Goal: Task Accomplishment & Management: Manage account settings

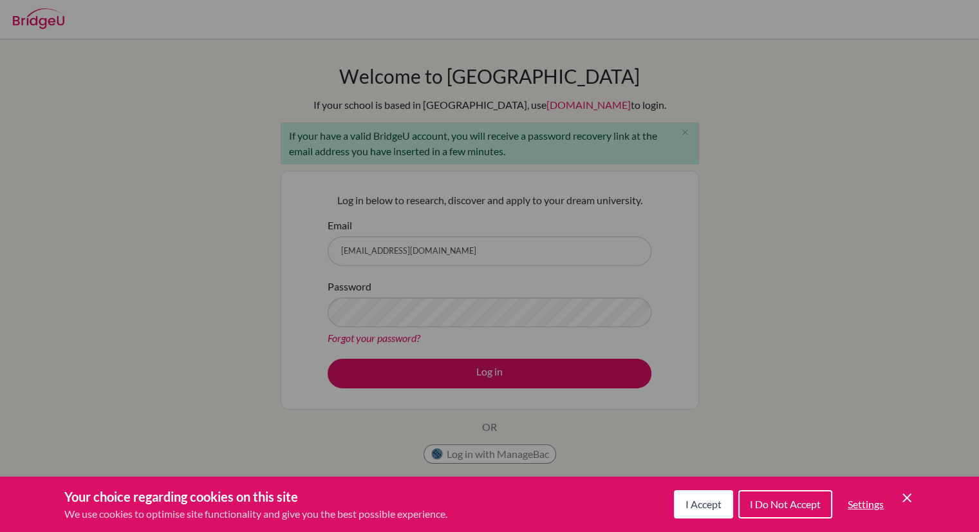
click at [505, 373] on div "Cookie Preferences" at bounding box center [489, 266] width 979 height 532
click at [765, 509] on span "I Do Not Accept" at bounding box center [785, 503] width 71 height 12
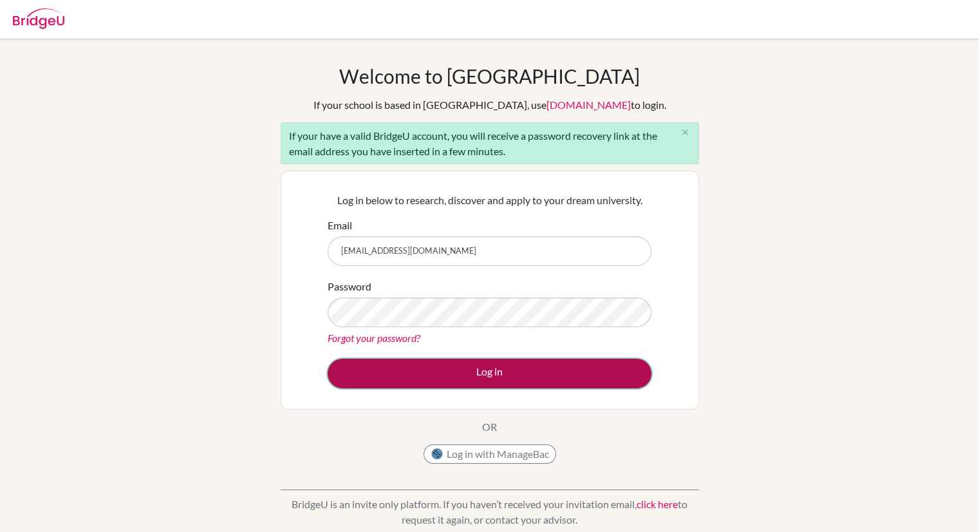
click at [530, 364] on button "Log in" at bounding box center [490, 373] width 324 height 30
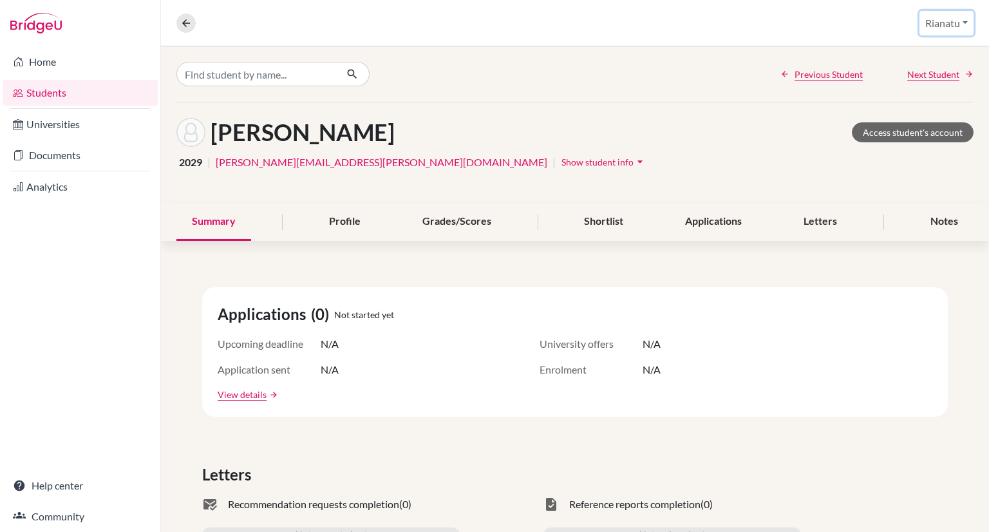
click at [964, 22] on button "Rianatu" at bounding box center [946, 23] width 54 height 24
click at [658, 71] on div "Previous Student Next Student" at bounding box center [575, 73] width 828 height 55
click at [62, 124] on link "Universities" at bounding box center [80, 124] width 155 height 26
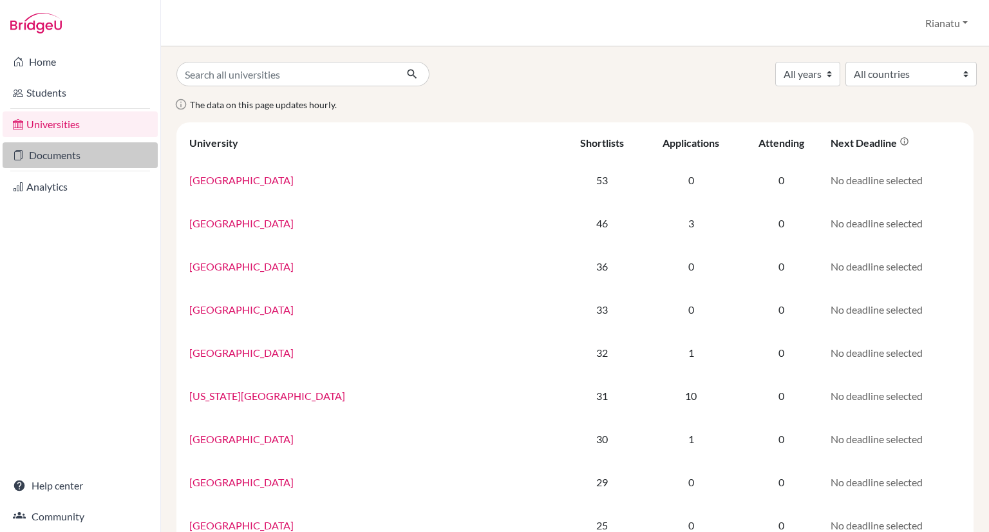
click at [58, 153] on link "Documents" at bounding box center [80, 155] width 155 height 26
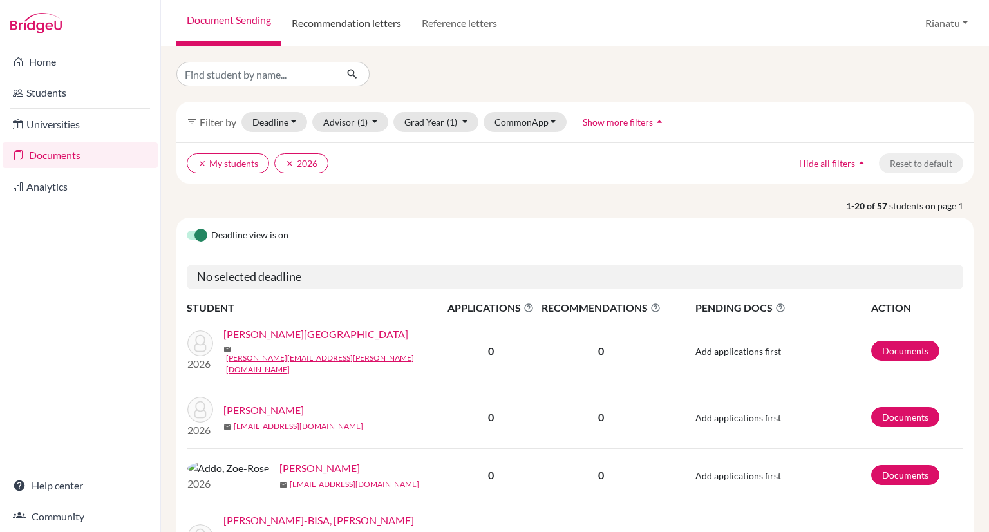
click at [346, 4] on link "Recommendation letters" at bounding box center [346, 23] width 130 height 46
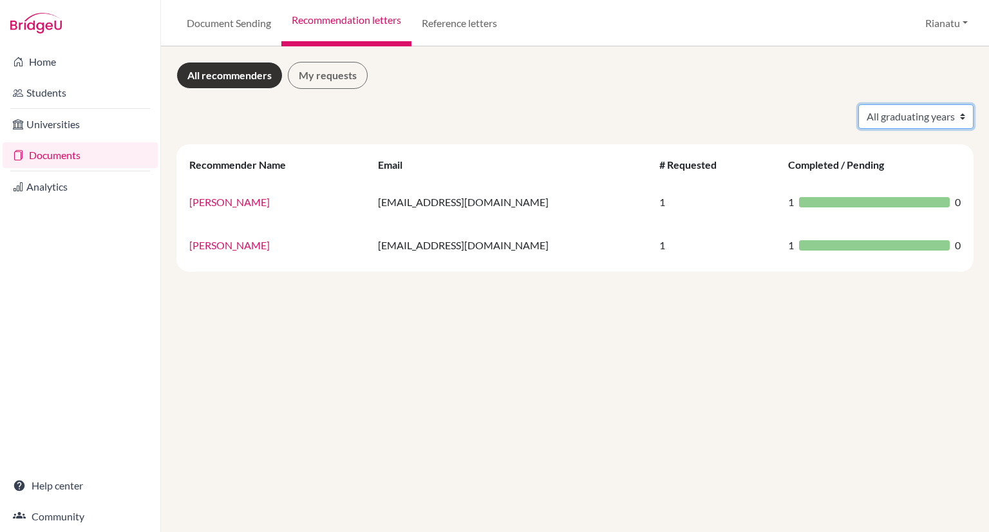
click at [887, 122] on select "All graduating years 2024" at bounding box center [915, 116] width 115 height 24
select select "2024"
click at [858, 104] on select "All graduating years 2024" at bounding box center [915, 116] width 115 height 24
select select "2024"
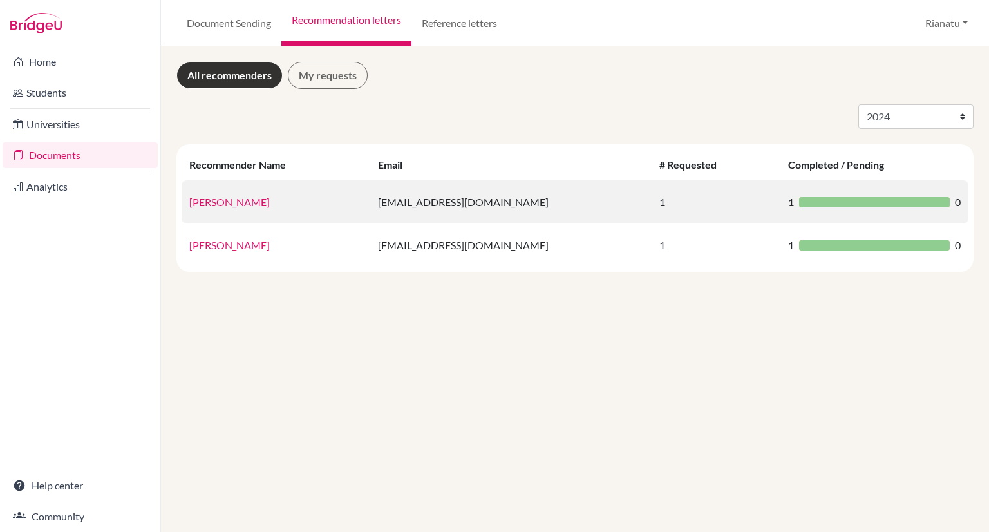
click at [237, 204] on link "James Sika-Boafo" at bounding box center [229, 202] width 80 height 12
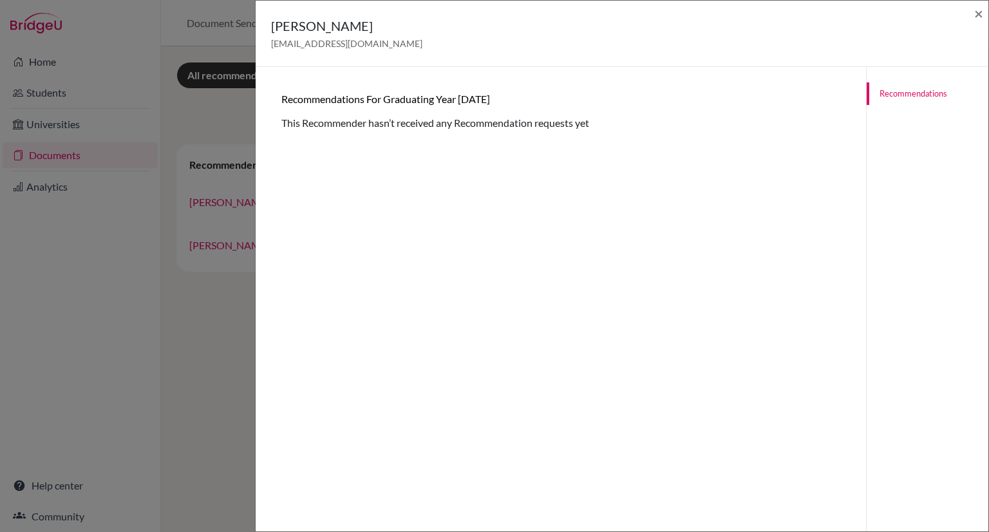
click at [229, 330] on div "James Sika-Boafo jsika-boafo@gis.edu.gh × Recommendations for graduating year 2…" at bounding box center [494, 266] width 989 height 532
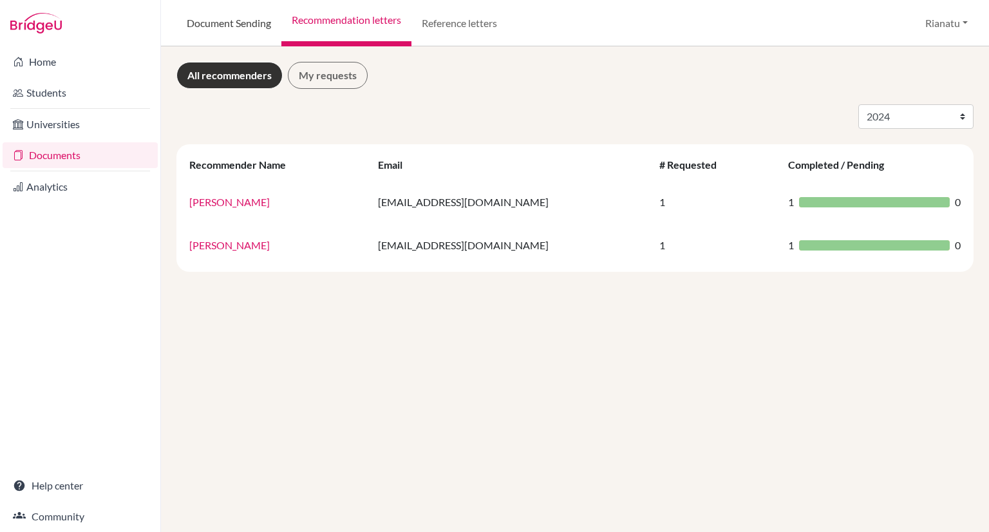
click at [219, 21] on link "Document Sending" at bounding box center [228, 23] width 105 height 46
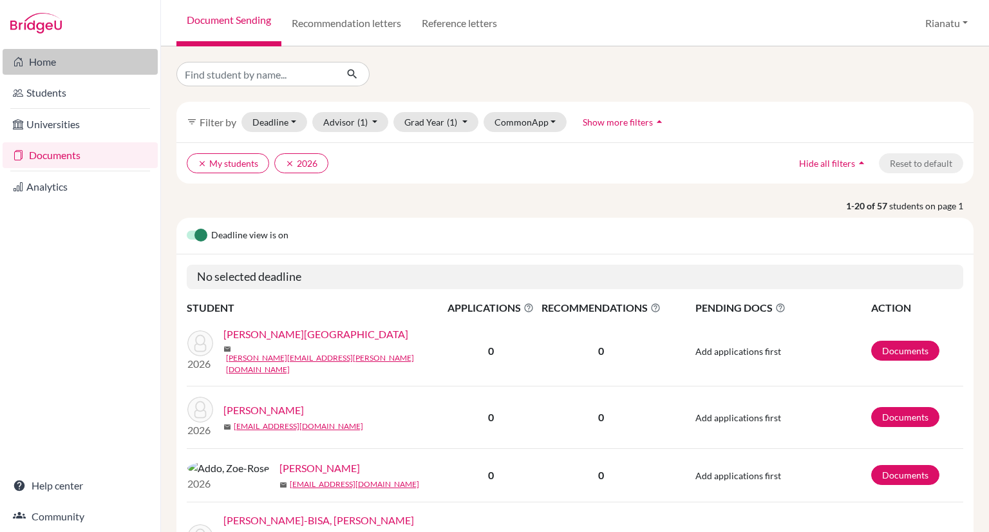
click at [42, 71] on link "Home" at bounding box center [80, 62] width 155 height 26
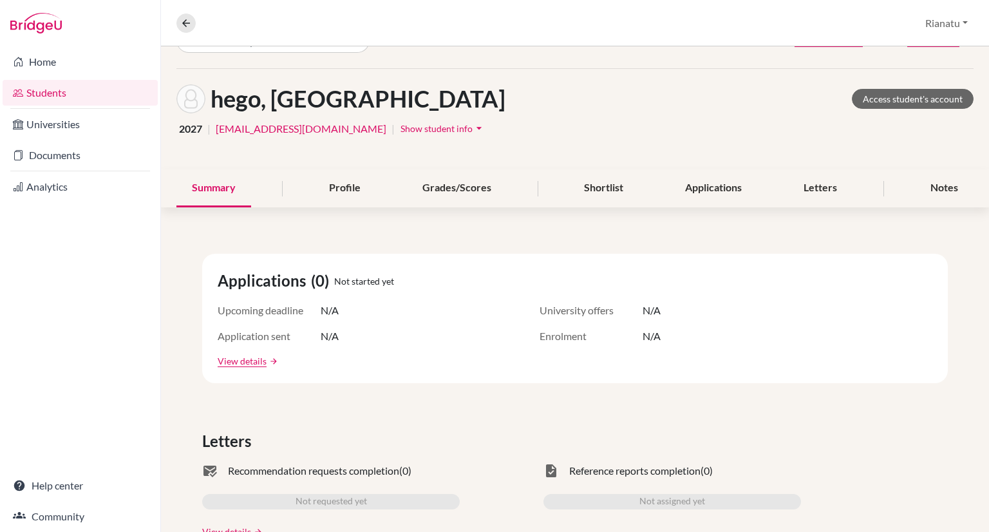
scroll to position [46, 0]
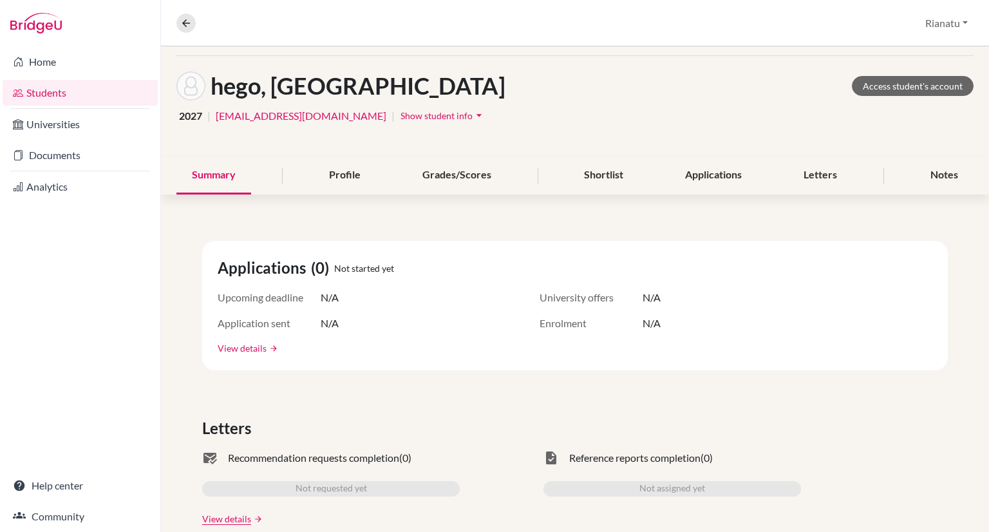
click at [258, 352] on link "View details" at bounding box center [242, 348] width 49 height 14
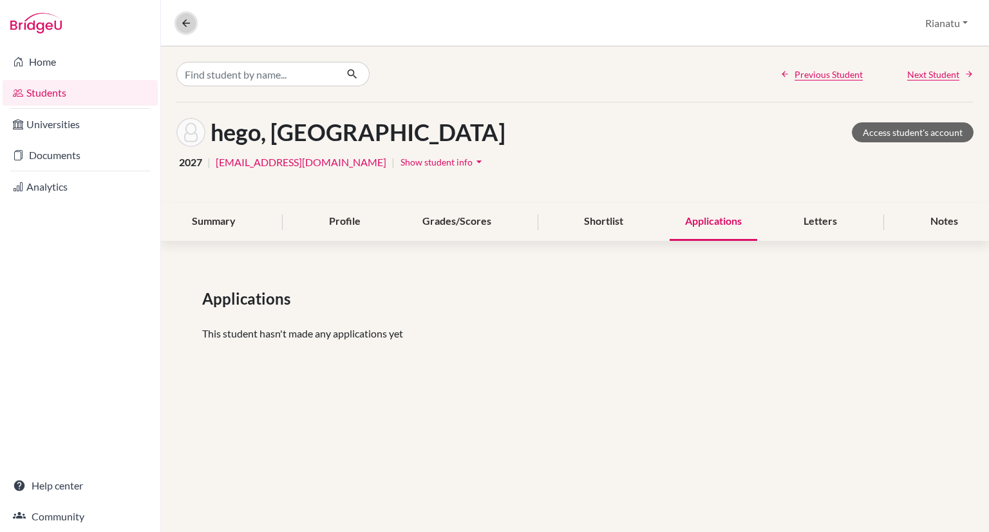
click at [185, 21] on icon at bounding box center [186, 23] width 12 height 12
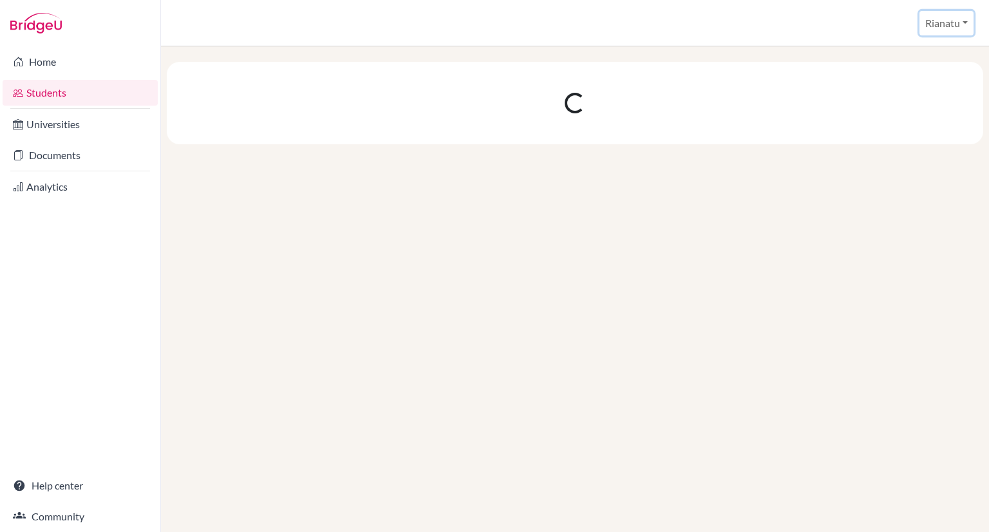
click at [965, 26] on button "Rianatu" at bounding box center [946, 23] width 54 height 24
click at [723, 239] on div at bounding box center [575, 288] width 828 height 485
click at [35, 91] on link "Students" at bounding box center [80, 93] width 155 height 26
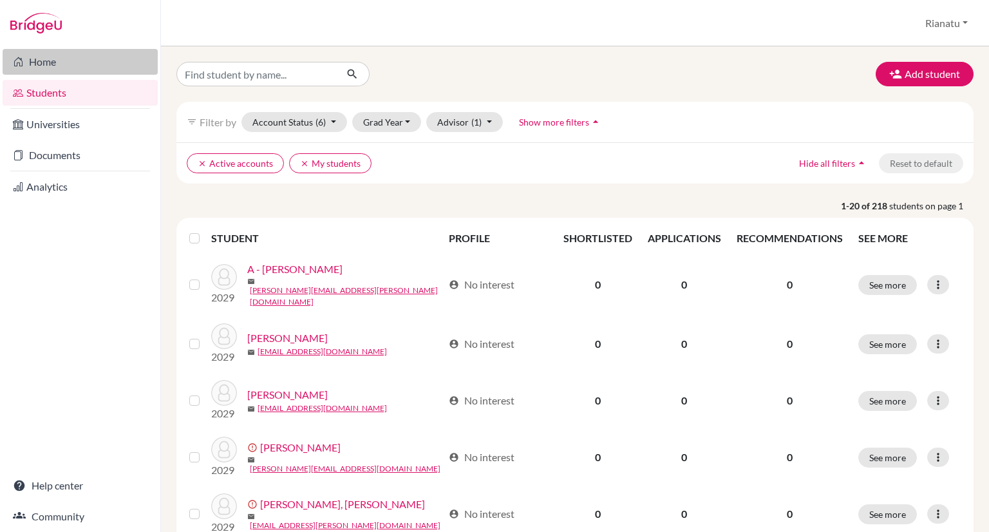
click at [41, 61] on link "Home" at bounding box center [80, 62] width 155 height 26
